Goal: Task Accomplishment & Management: Use online tool/utility

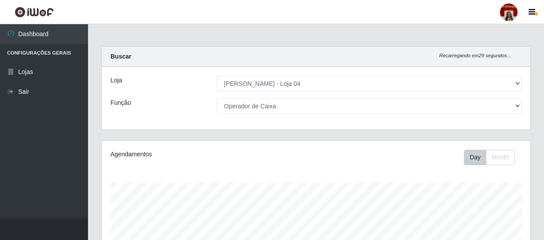
select select "251"
select select "22"
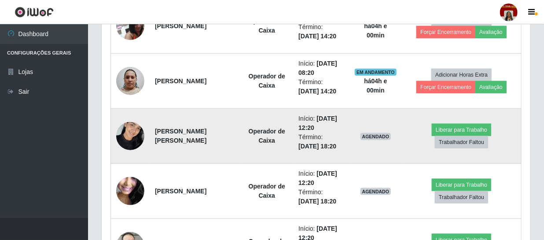
scroll to position [462, 0]
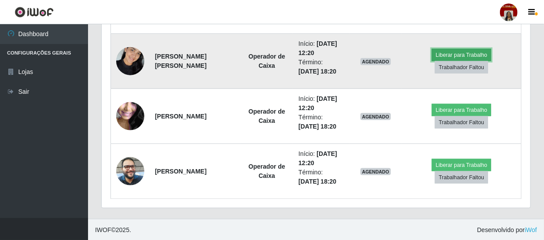
click at [465, 55] on button "Liberar para Trabalho" at bounding box center [461, 55] width 59 height 12
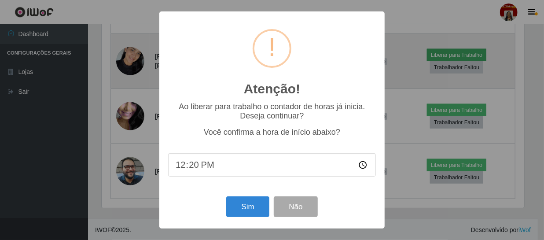
scroll to position [183, 425]
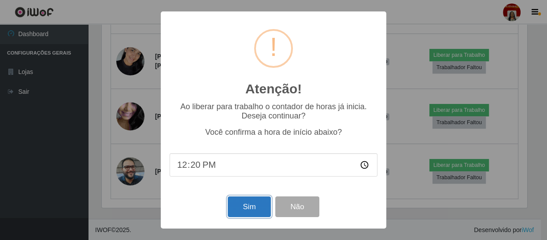
click at [235, 210] on button "Sim" at bounding box center [249, 206] width 43 height 21
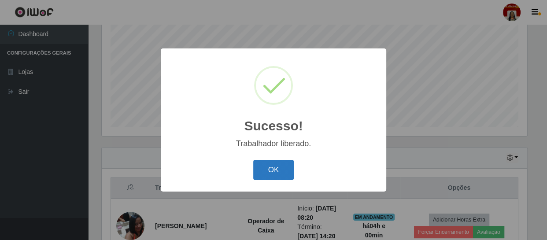
click at [259, 165] on button "OK" at bounding box center [273, 170] width 41 height 21
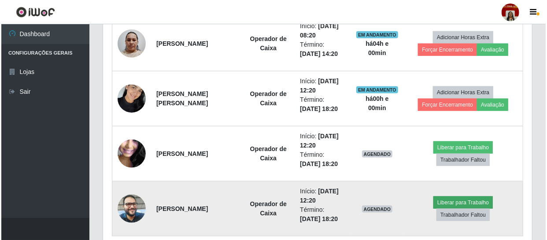
scroll to position [427, 0]
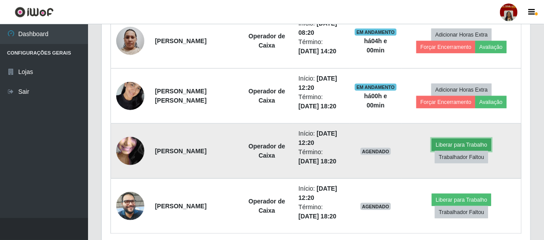
click at [449, 139] on button "Liberar para Trabalho" at bounding box center [461, 145] width 59 height 12
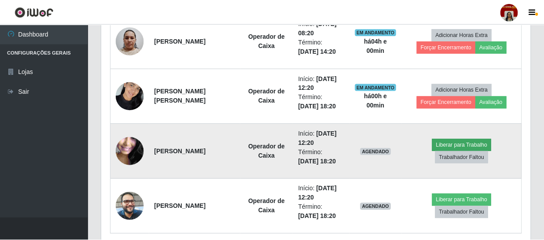
scroll to position [183, 425]
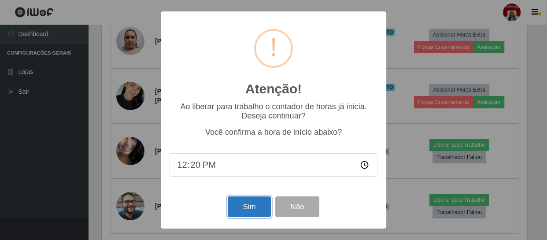
click at [248, 209] on button "Sim" at bounding box center [249, 206] width 43 height 21
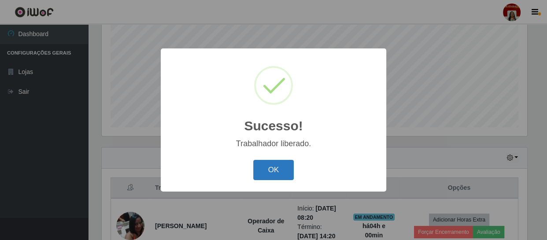
click at [263, 163] on button "OK" at bounding box center [273, 170] width 41 height 21
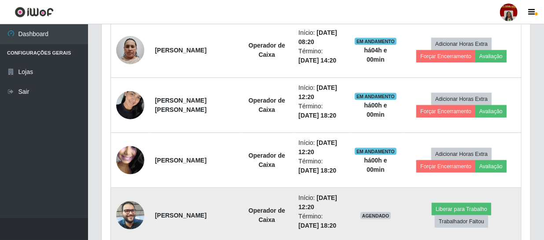
scroll to position [462, 0]
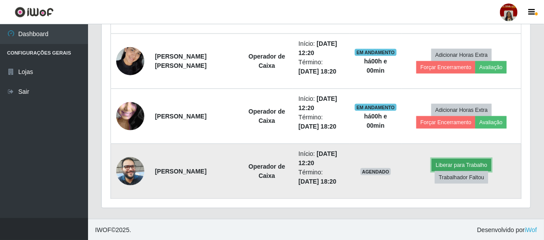
click at [448, 163] on button "Liberar para Trabalho" at bounding box center [461, 165] width 59 height 12
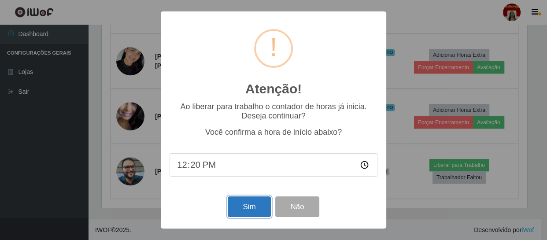
click at [256, 208] on button "Sim" at bounding box center [249, 206] width 43 height 21
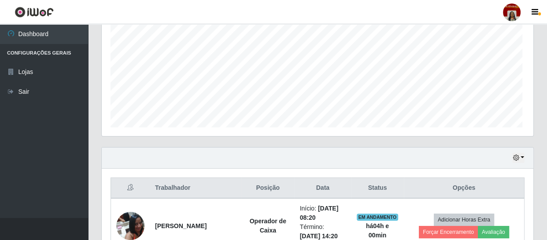
scroll to position [0, 0]
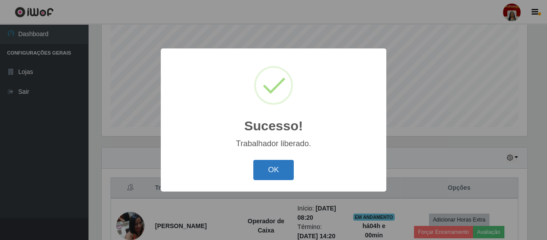
click at [264, 166] on button "OK" at bounding box center [273, 170] width 41 height 21
